Goal: Check status: Check status

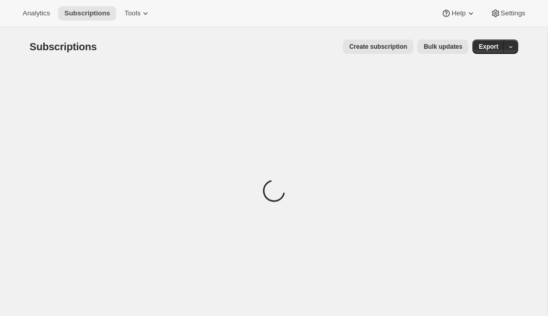
scroll to position [33, 0]
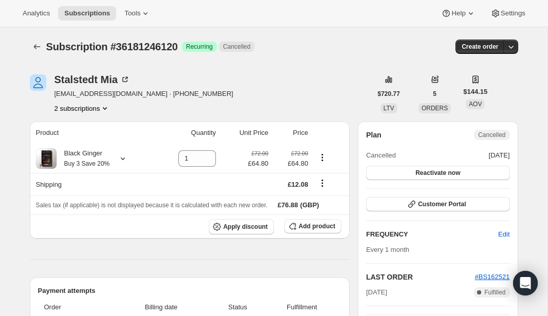
click at [91, 112] on button "2 subscriptions" at bounding box center [82, 108] width 56 height 10
click at [94, 127] on span "30226022568" at bounding box center [81, 128] width 71 height 10
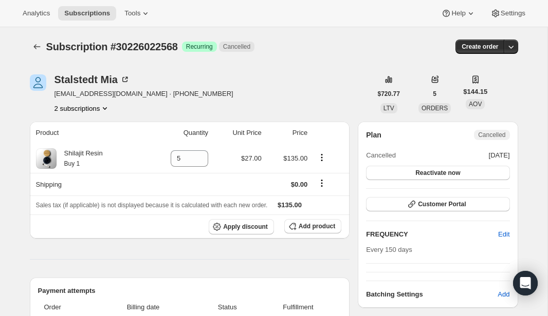
click at [93, 107] on button "2 subscriptions" at bounding box center [82, 108] width 56 height 10
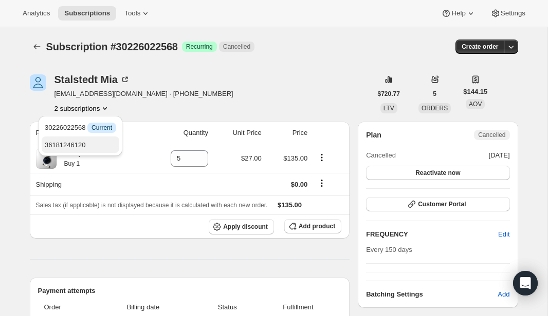
click at [94, 137] on button "36181246120" at bounding box center [81, 145] width 78 height 16
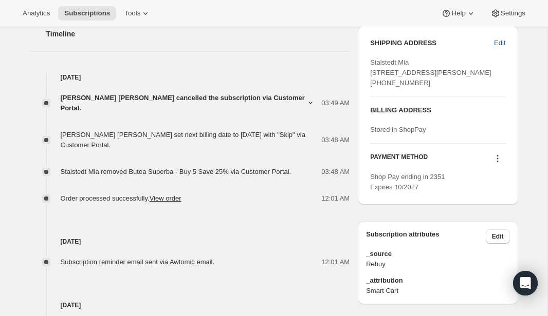
scroll to position [372, 0]
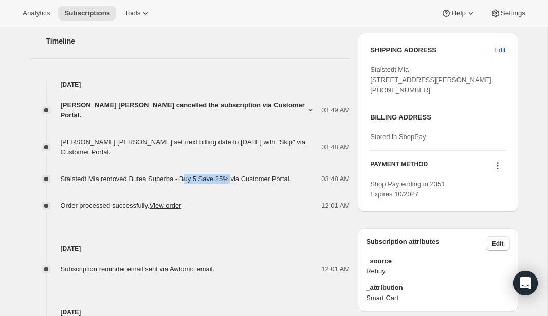
drag, startPoint x: 192, startPoint y: 169, endPoint x: 239, endPoint y: 169, distance: 47.3
click at [239, 175] on span "Stalstedt Mia removed Butea Superba - Buy 5 Save 25% via Customer Portal." at bounding box center [176, 179] width 231 height 8
drag, startPoint x: 179, startPoint y: 133, endPoint x: 213, endPoint y: 133, distance: 33.9
click at [213, 138] on span "[PERSON_NAME] [PERSON_NAME] set next billing date to [DATE] with "Skip" via Cus…" at bounding box center [183, 147] width 245 height 18
